Goal: Task Accomplishment & Management: Use online tool/utility

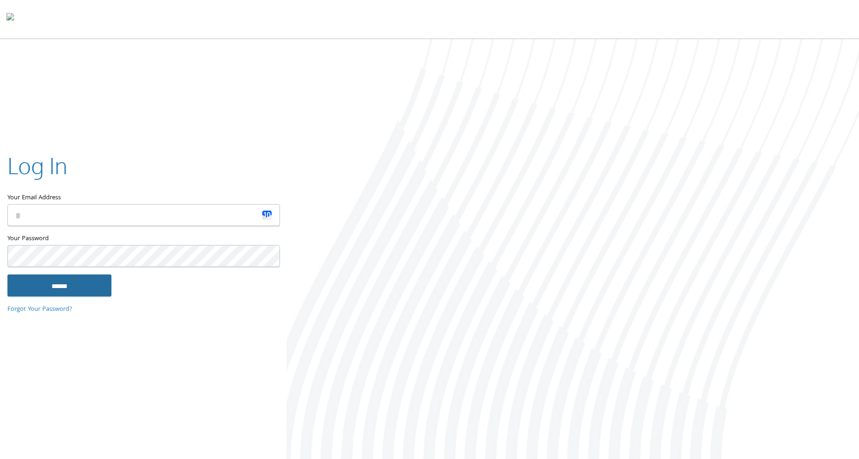
type input "**********"
click at [100, 285] on input "******" at bounding box center [59, 285] width 104 height 22
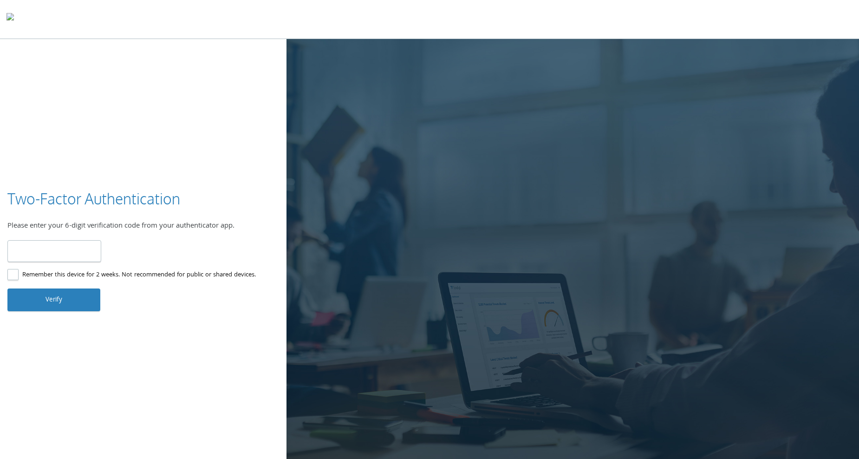
click at [53, 252] on input "number" at bounding box center [54, 251] width 94 height 22
type input "******"
